Goal: Task Accomplishment & Management: Use online tool/utility

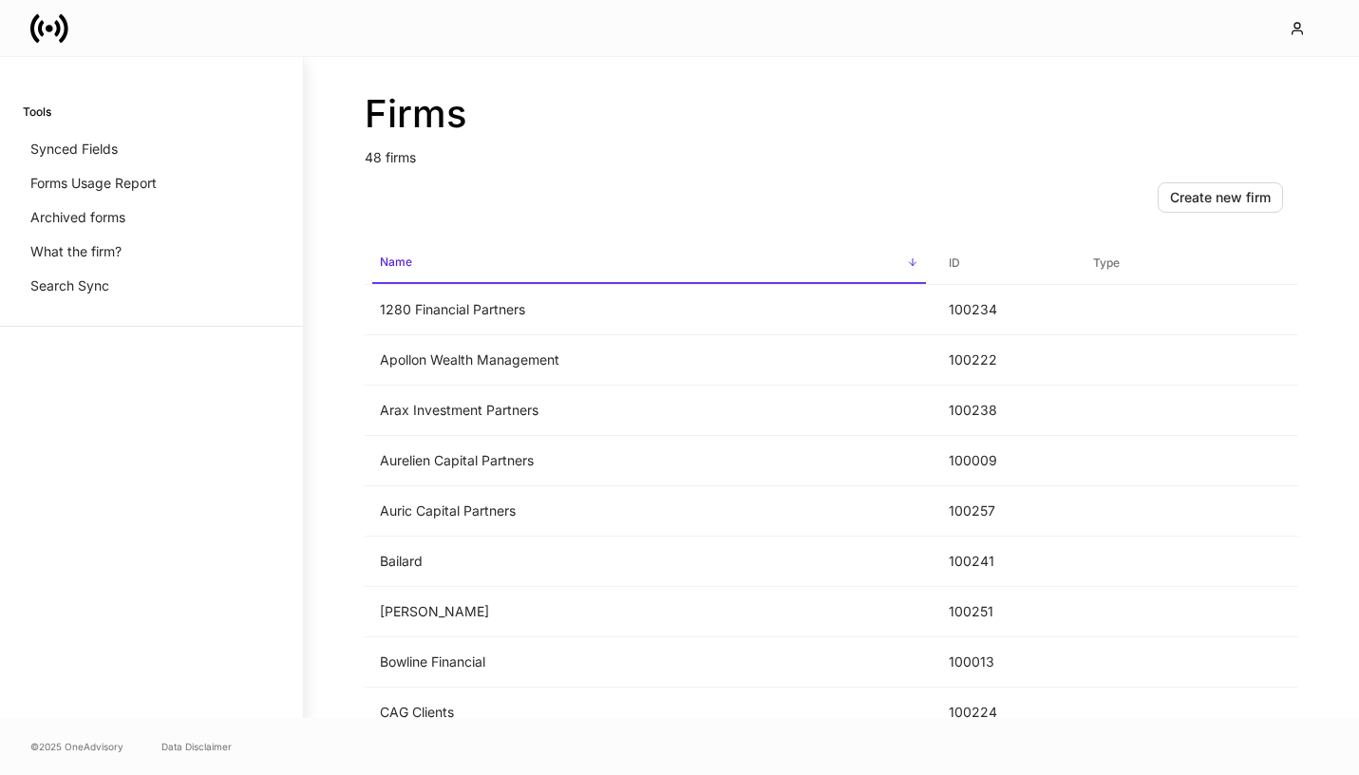
scroll to position [300, 0]
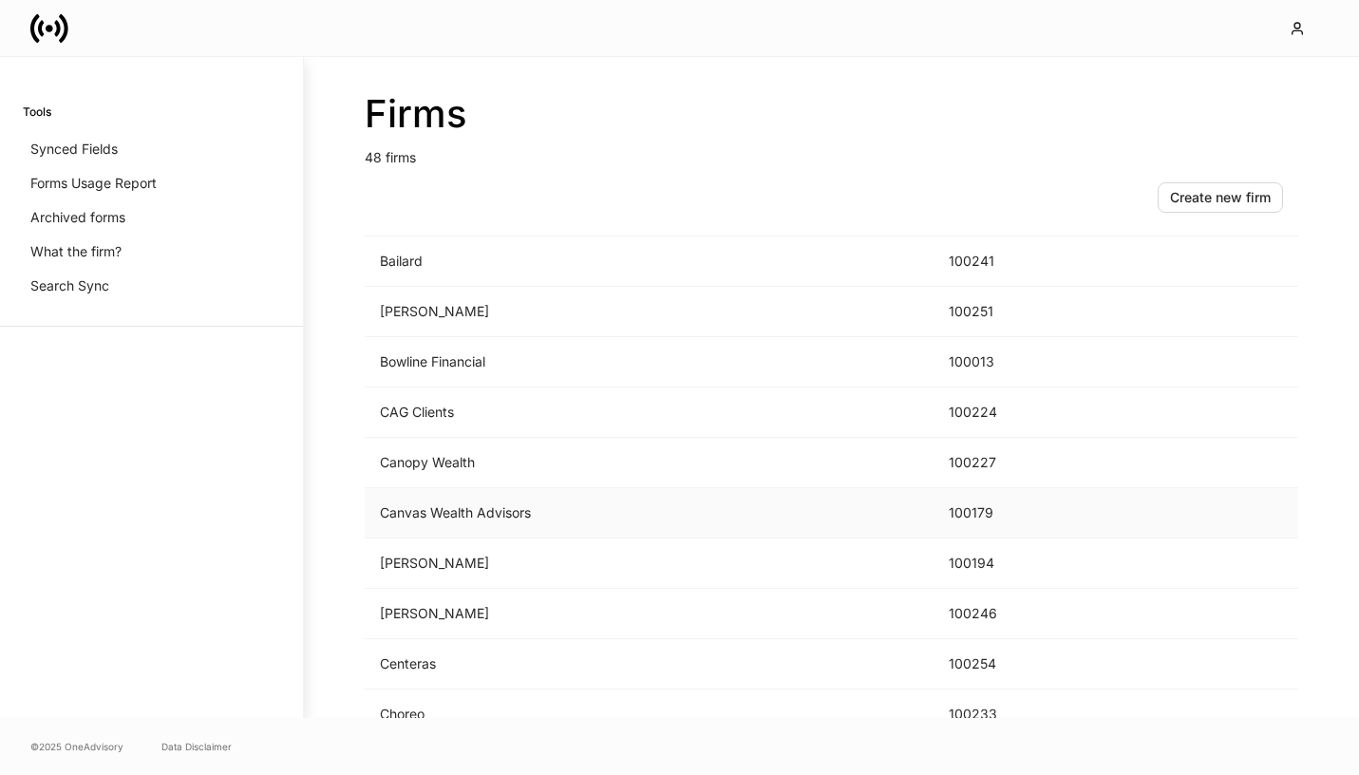
click at [475, 515] on td "Canvas Wealth Advisors" at bounding box center [649, 513] width 569 height 50
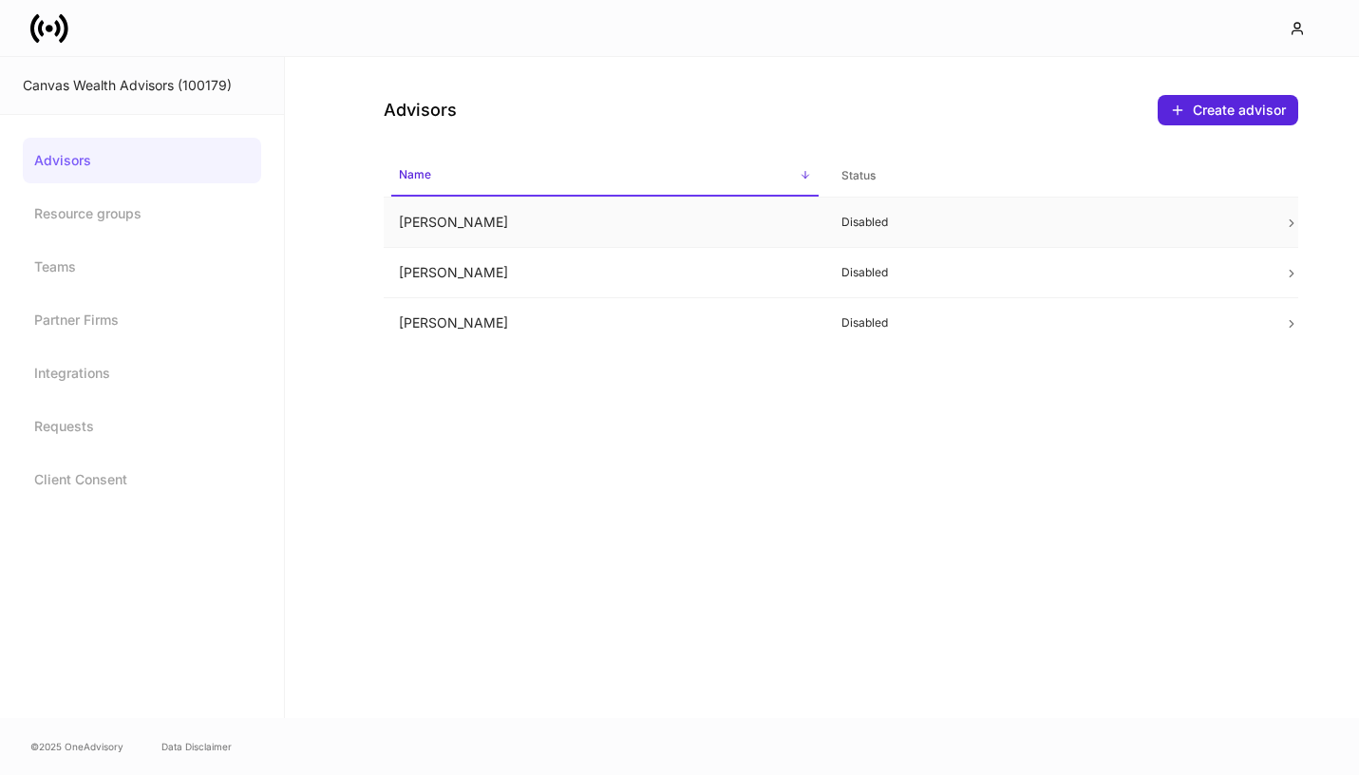
click at [646, 233] on td "[PERSON_NAME]" at bounding box center [605, 223] width 443 height 50
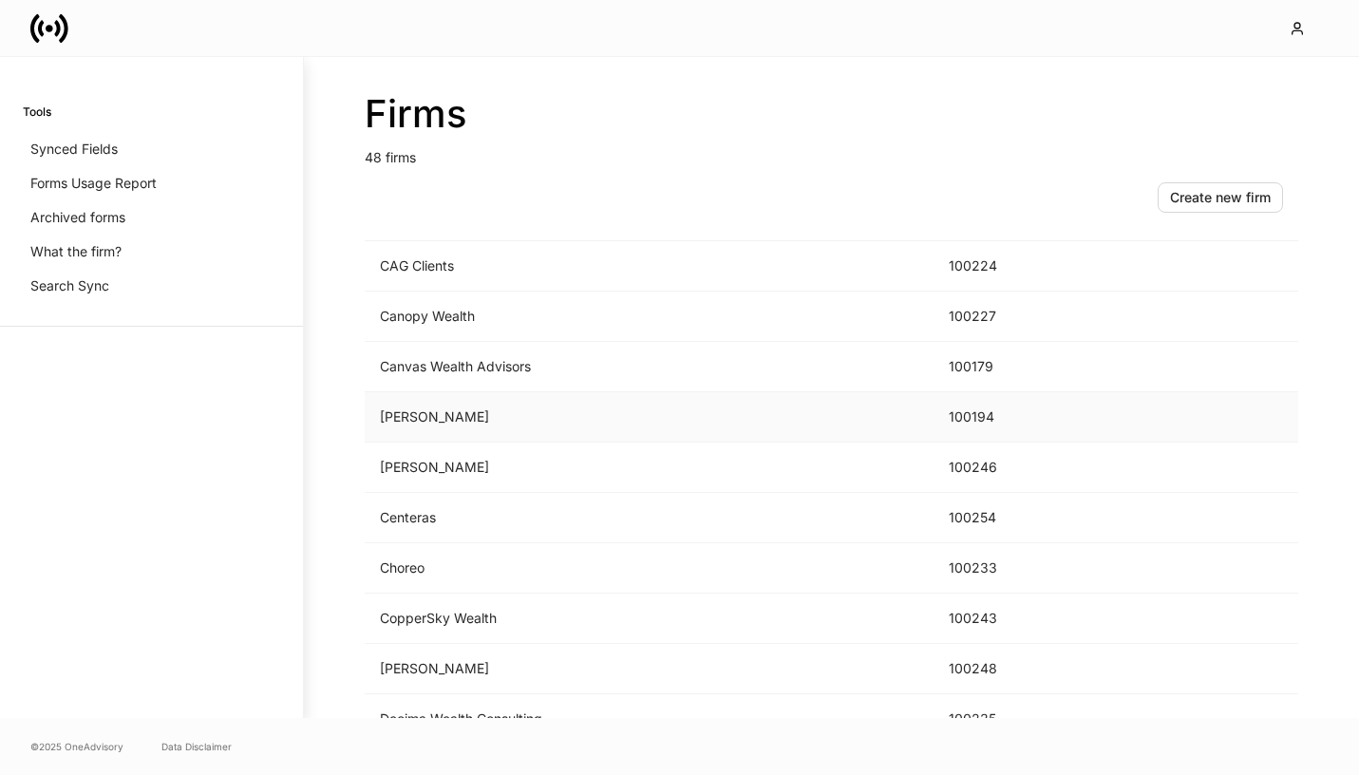
scroll to position [538, 0]
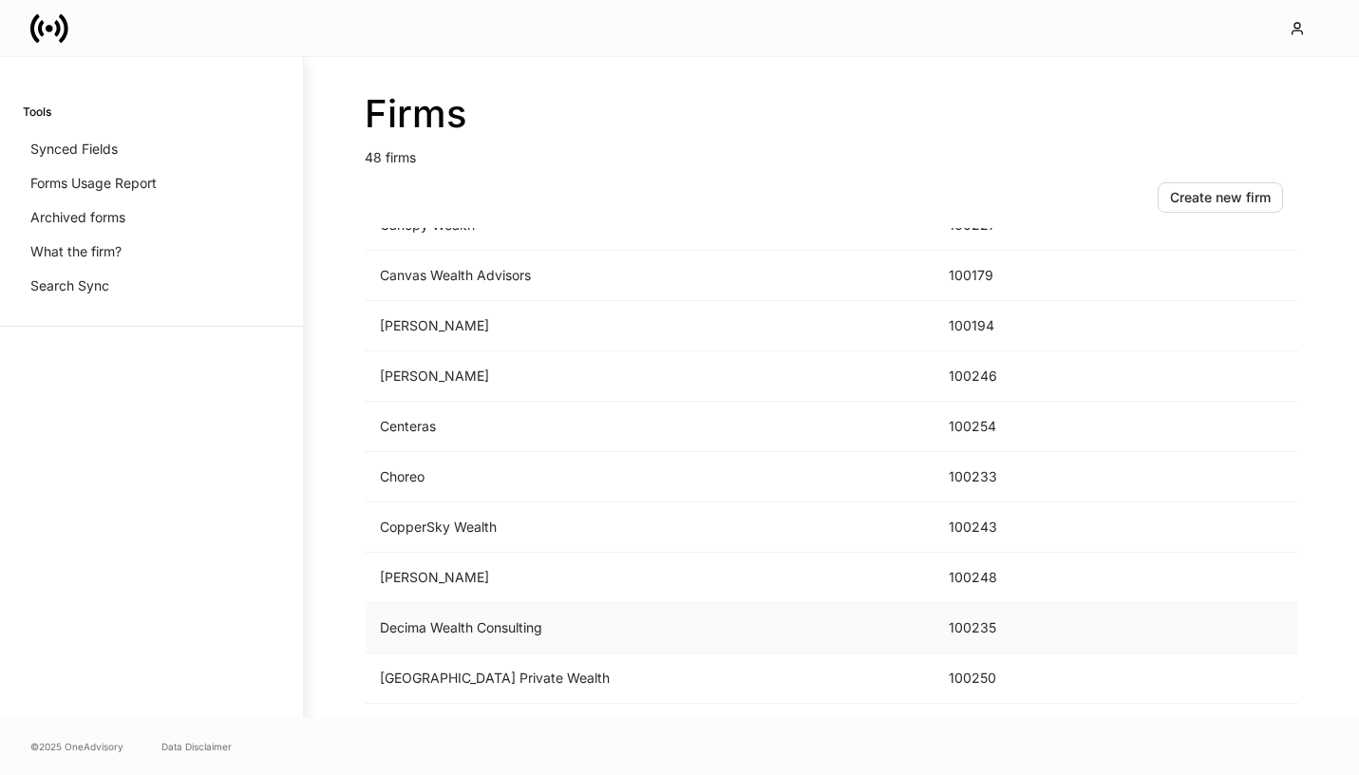
click at [486, 622] on td "Decima Wealth Consulting" at bounding box center [649, 628] width 569 height 50
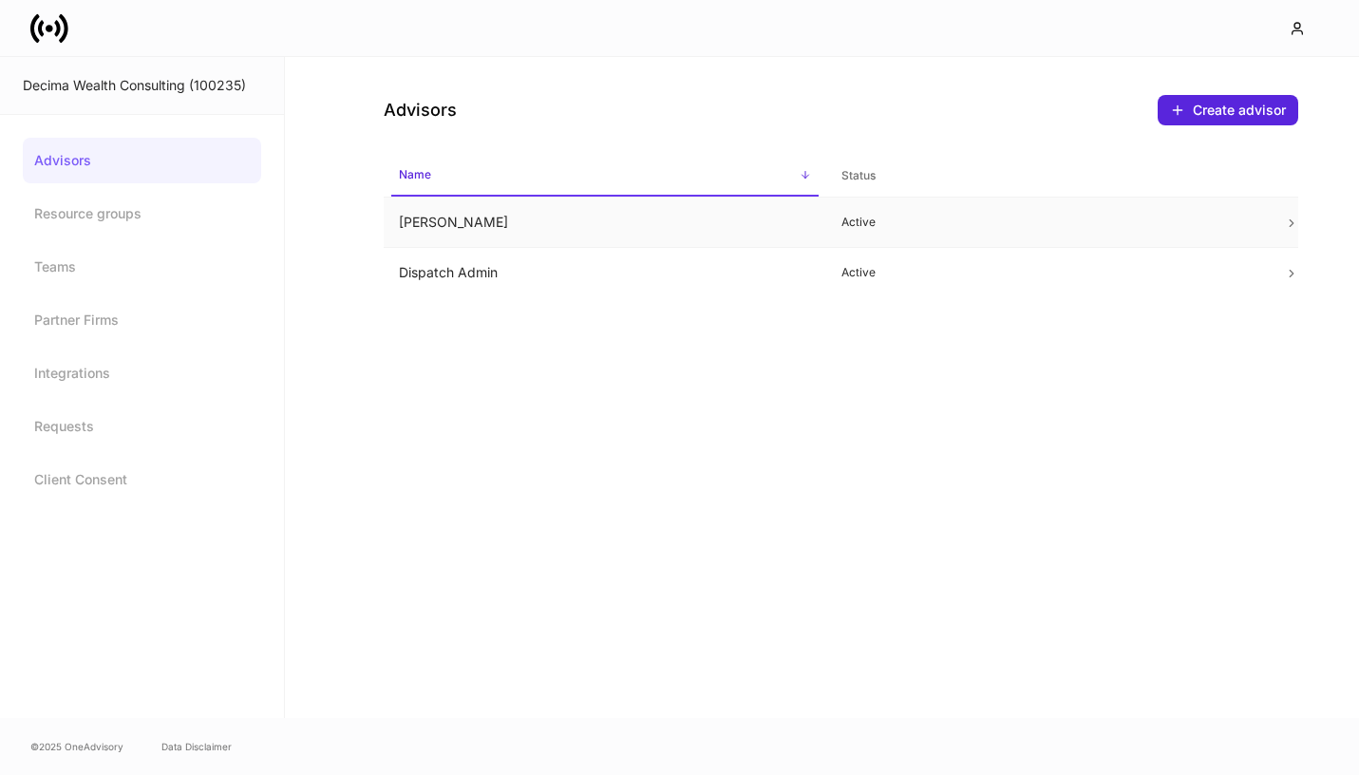
click at [734, 230] on td "Brennan Decima" at bounding box center [605, 223] width 443 height 50
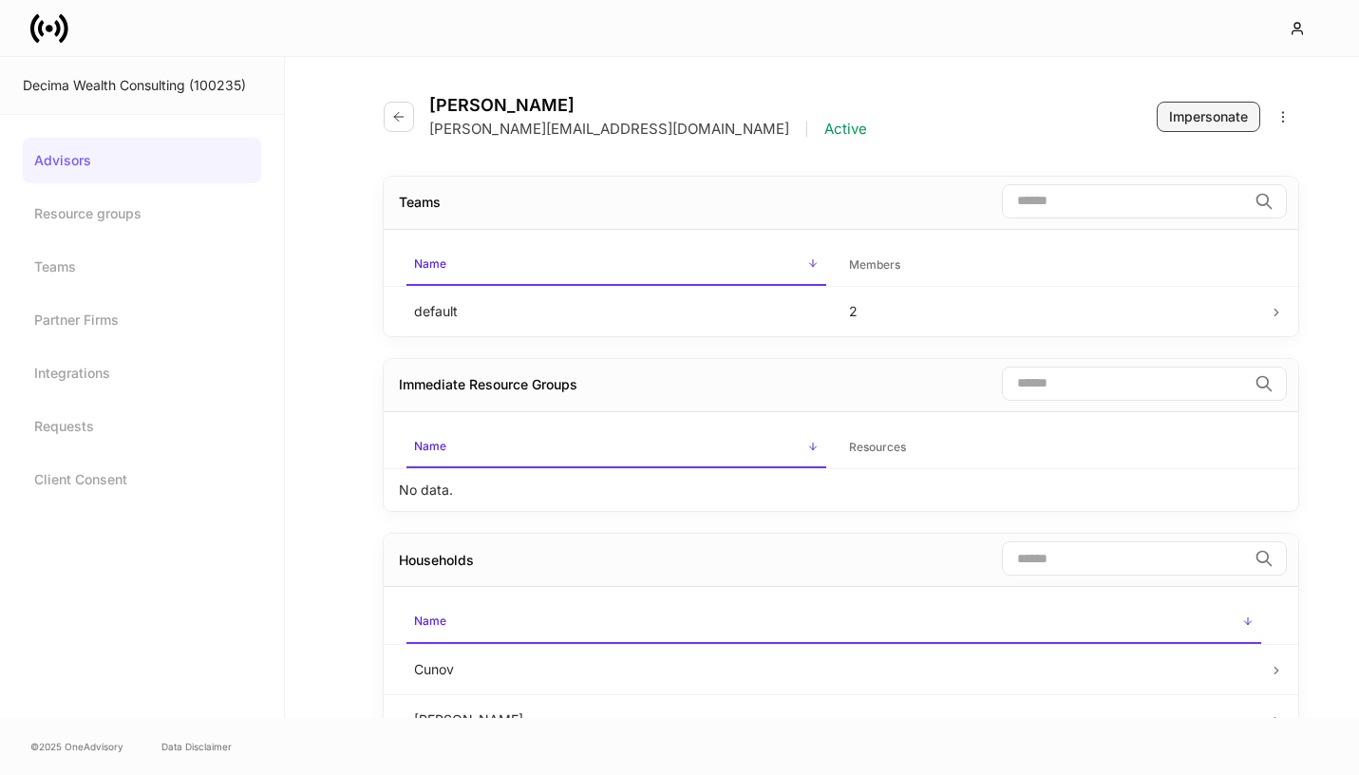
click at [1208, 120] on div "Impersonate" at bounding box center [1208, 116] width 79 height 19
